Goal: Information Seeking & Learning: Learn about a topic

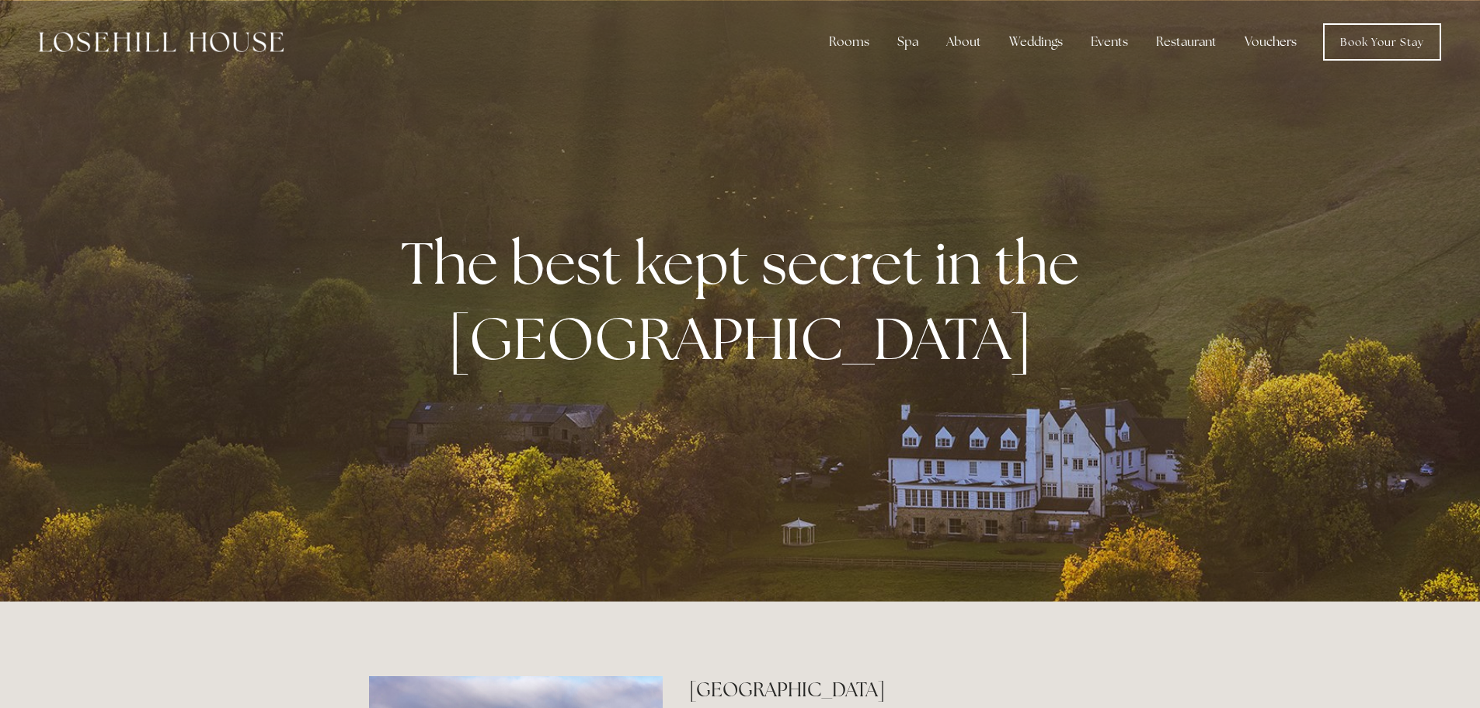
click at [1258, 40] on link "Vouchers" at bounding box center [1270, 41] width 77 height 31
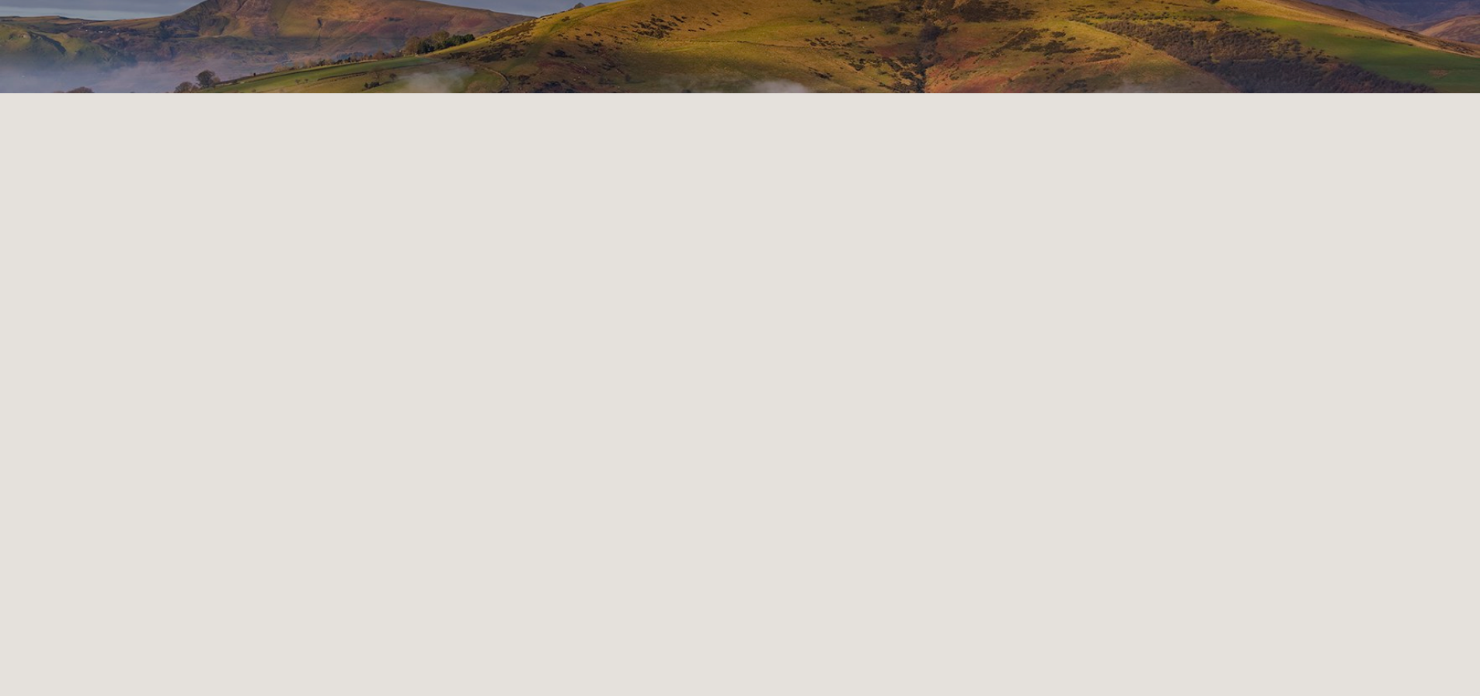
scroll to position [311, 0]
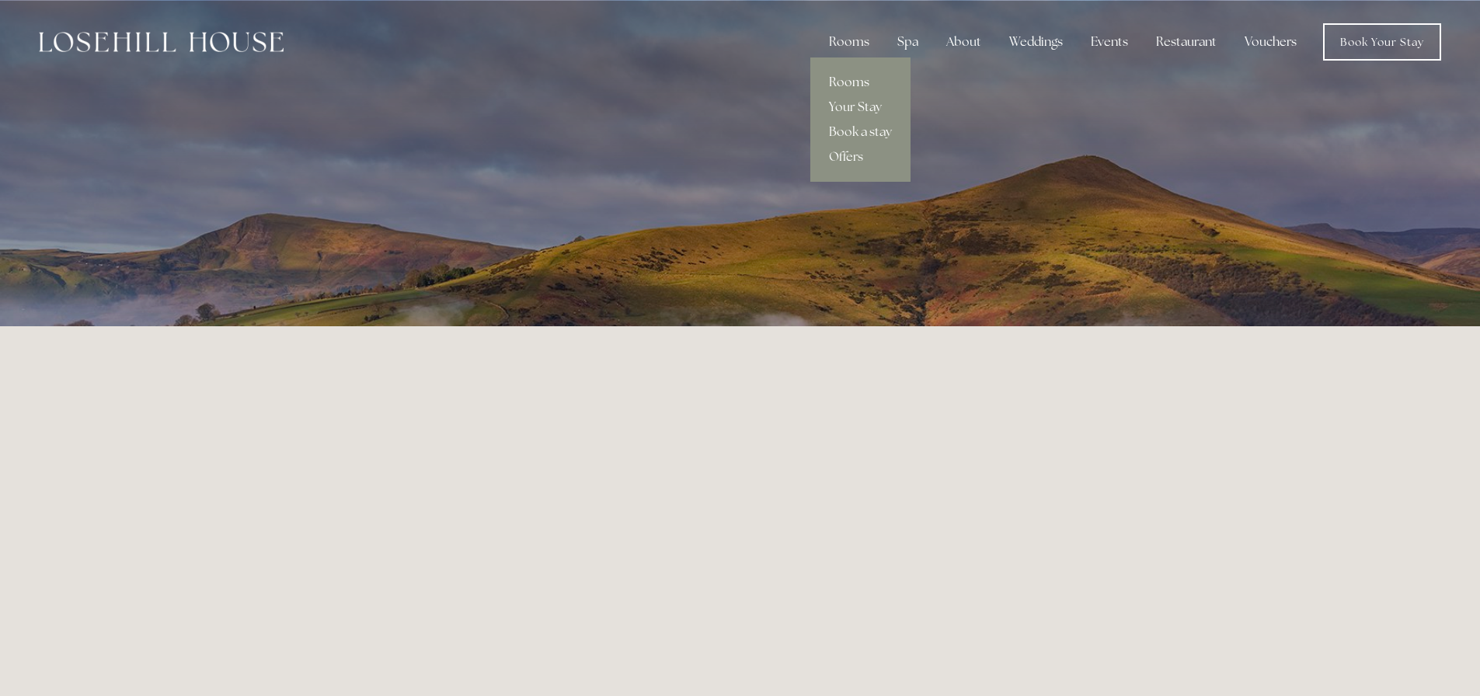
click at [857, 80] on link "Rooms" at bounding box center [860, 82] width 100 height 25
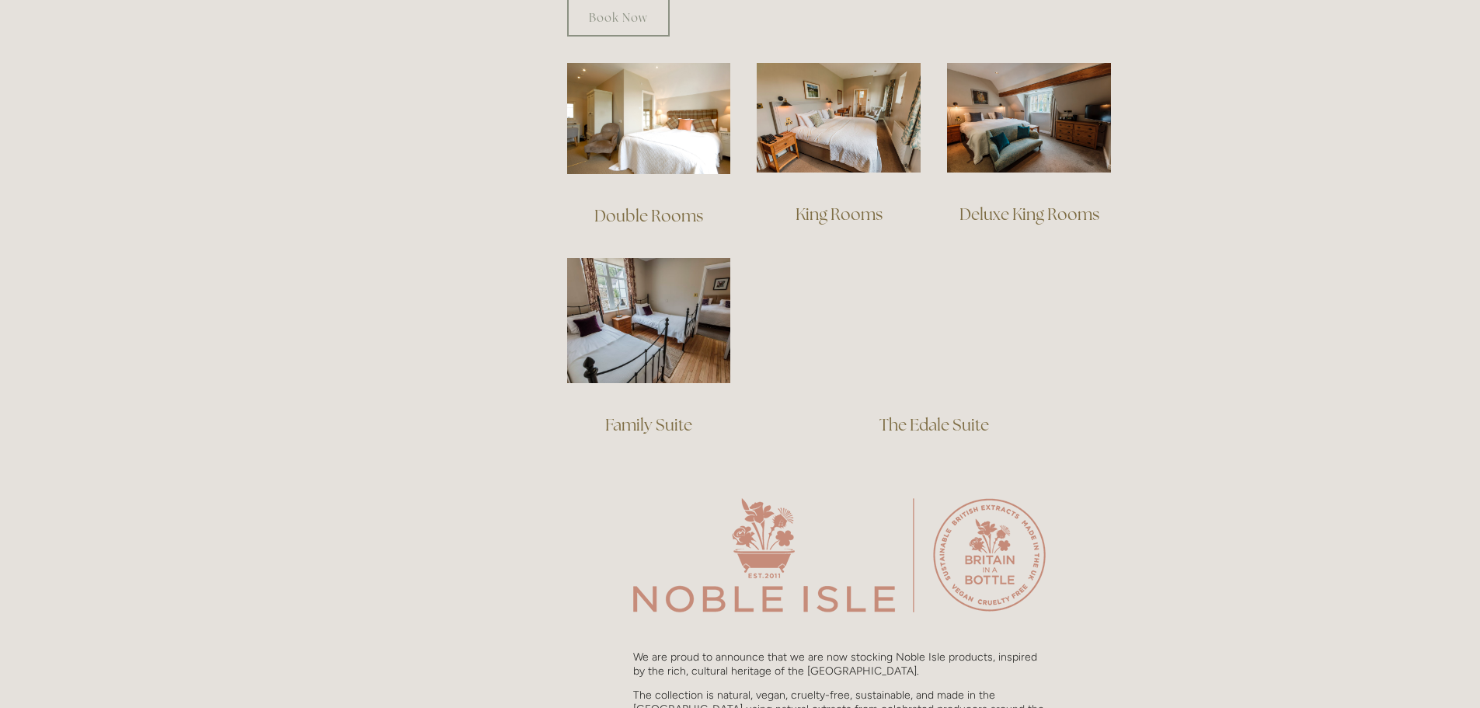
scroll to position [932, 0]
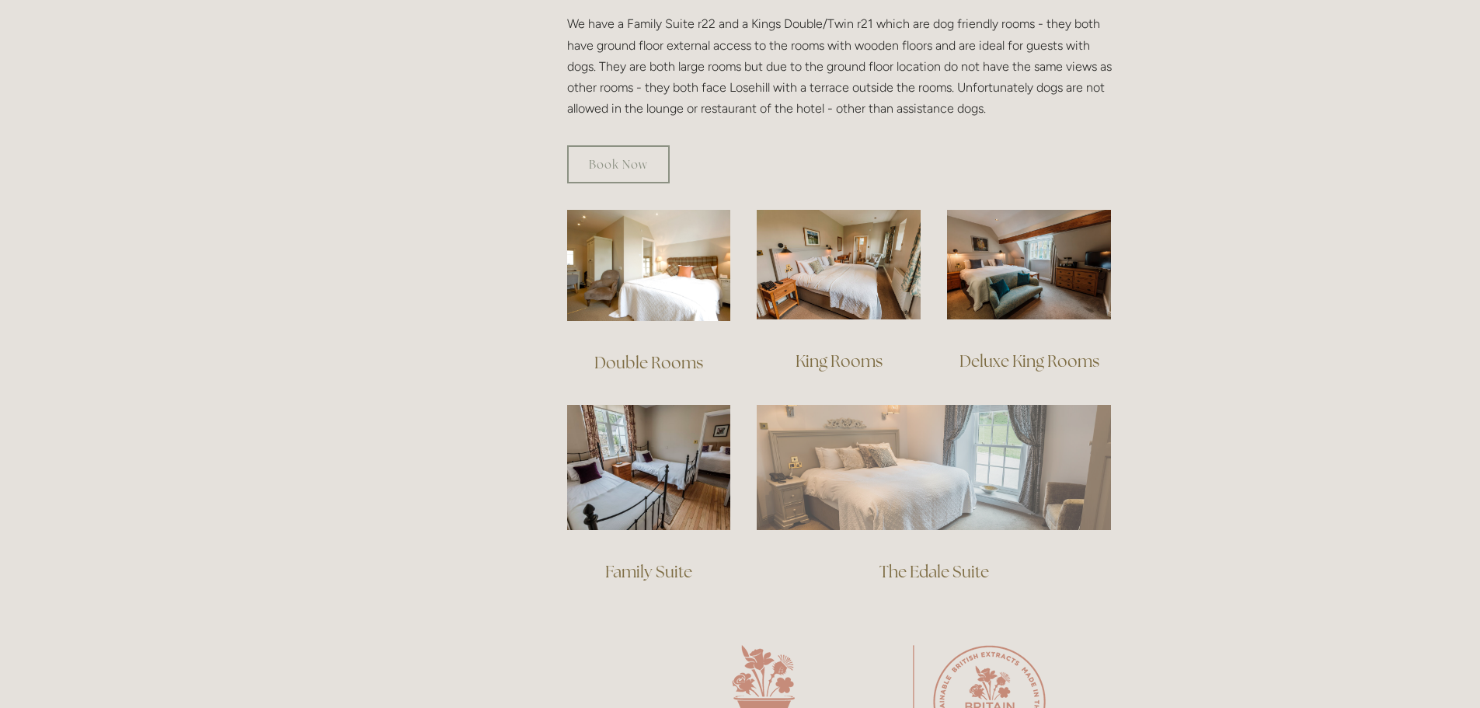
click at [969, 506] on img at bounding box center [934, 467] width 354 height 124
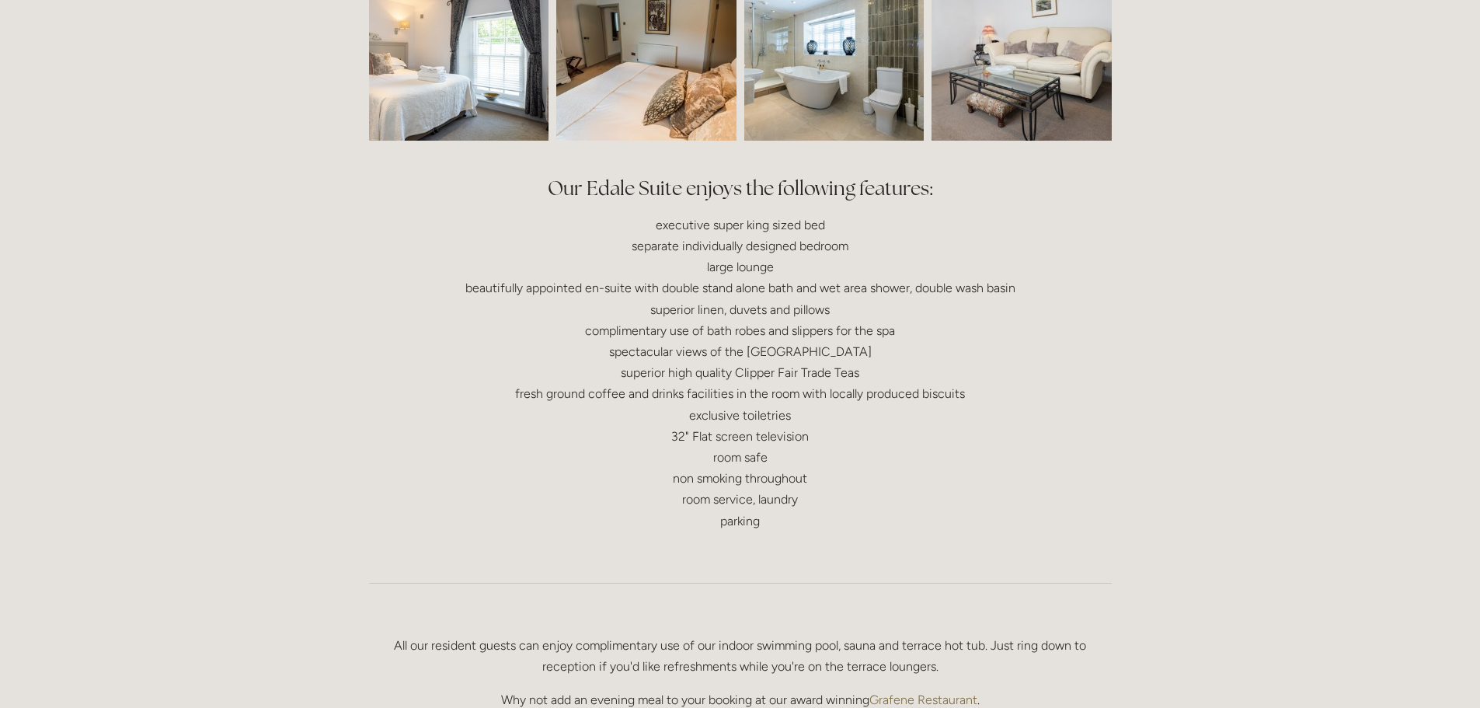
scroll to position [544, 0]
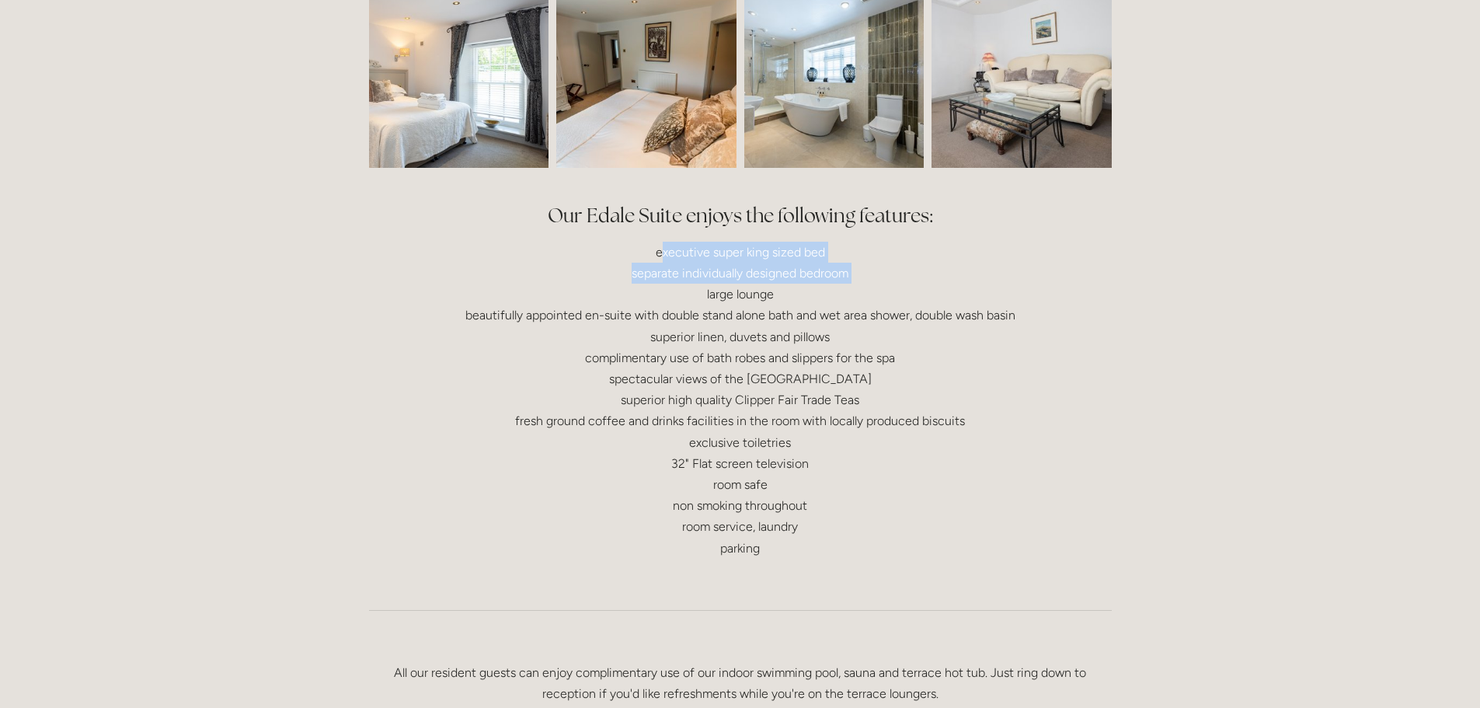
drag, startPoint x: 665, startPoint y: 256, endPoint x: 696, endPoint y: 287, distance: 43.9
click at [696, 287] on p "executive super king sized bed separate individually designed bedroom large lou…" at bounding box center [740, 400] width 743 height 317
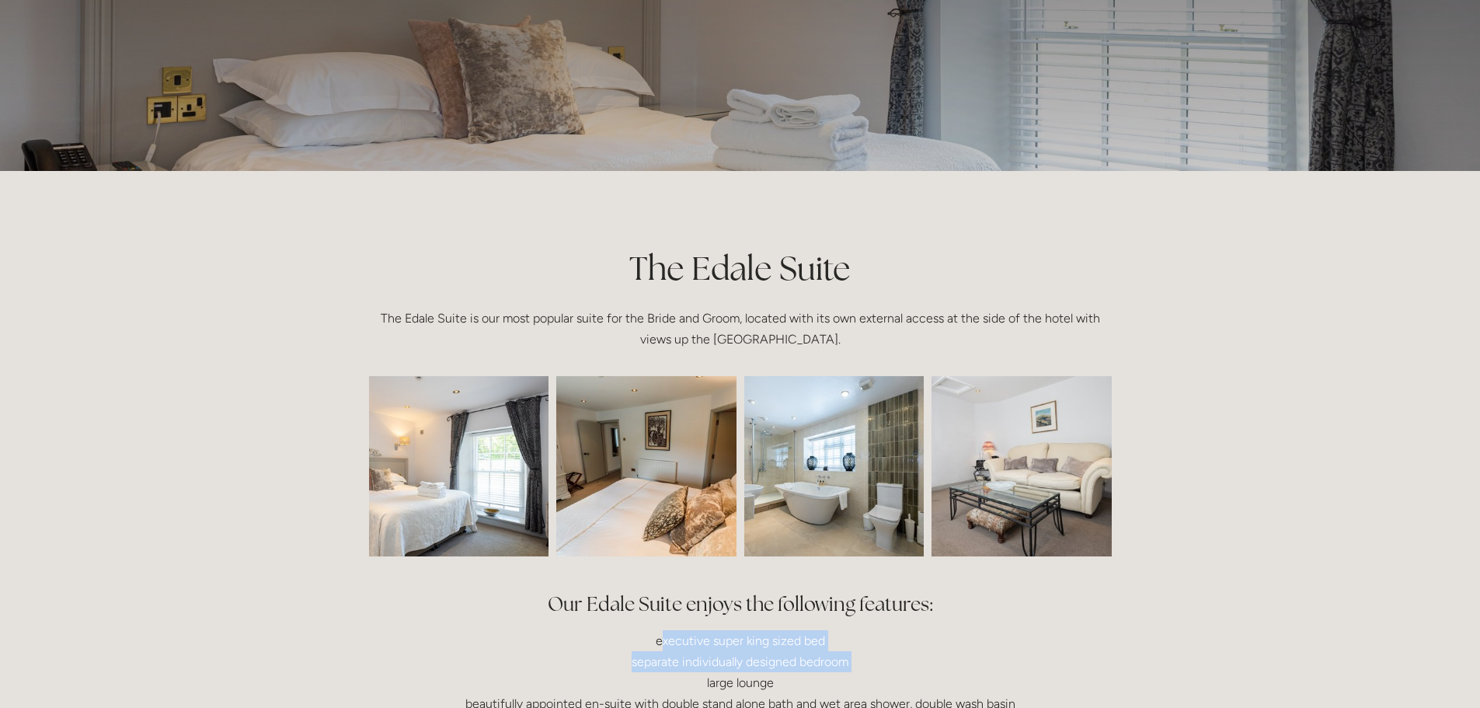
scroll to position [0, 0]
